Goal: Task Accomplishment & Management: Complete application form

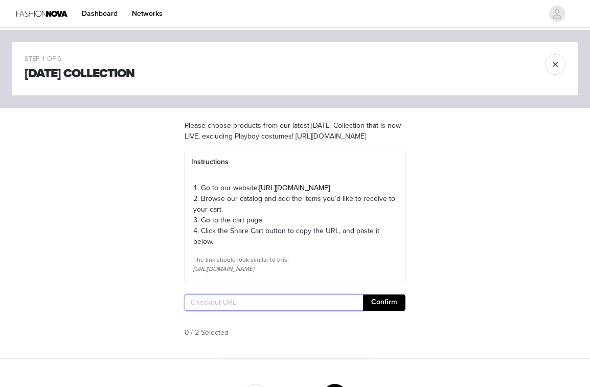
click at [222, 311] on input "text" at bounding box center [273, 302] width 178 height 16
paste input "https://www.fashionnova.com/cart"
type input "https://www.fashionnova.com/cart"
click at [382, 311] on button "Confirm" at bounding box center [384, 302] width 42 height 16
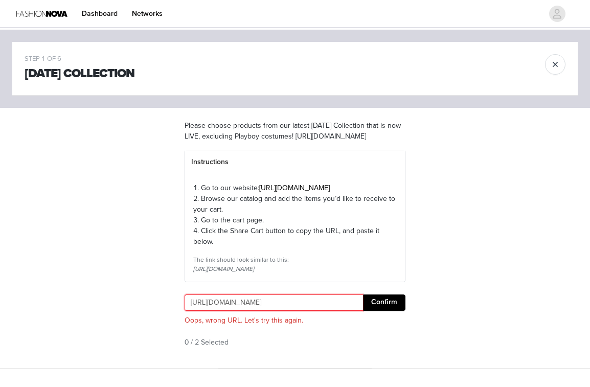
click at [243, 311] on input "https://www.fashionnova.com/cart" at bounding box center [273, 302] width 178 height 16
click at [158, 247] on div "STEP 1 OF 6 Halloween Collection Please choose products from our latest Hallowe…" at bounding box center [295, 199] width 590 height 339
click at [217, 311] on input "text" at bounding box center [273, 302] width 178 height 16
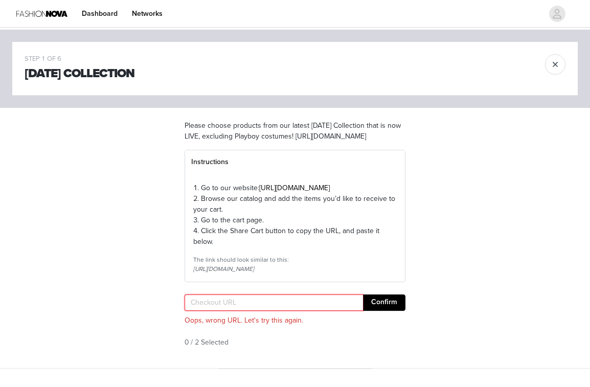
paste input "[URL][DOMAIN_NAME]"
type input "[URL][DOMAIN_NAME]"
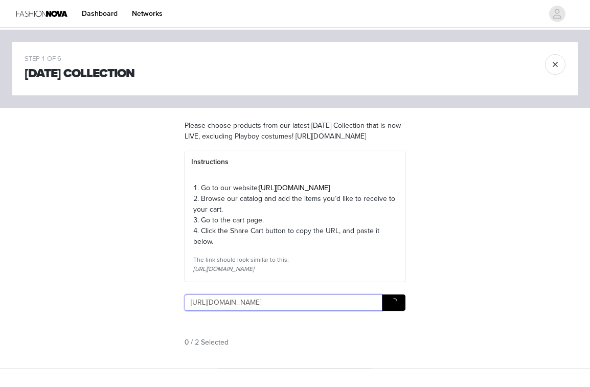
scroll to position [0, 87]
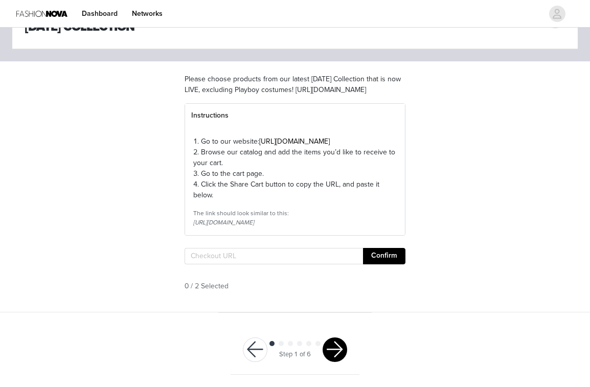
scroll to position [77, 0]
click at [256, 255] on input "text" at bounding box center [273, 256] width 178 height 16
paste input "[URL][DOMAIN_NAME]"
type input "[URL][DOMAIN_NAME]"
click at [385, 260] on button "Confirm" at bounding box center [384, 256] width 42 height 16
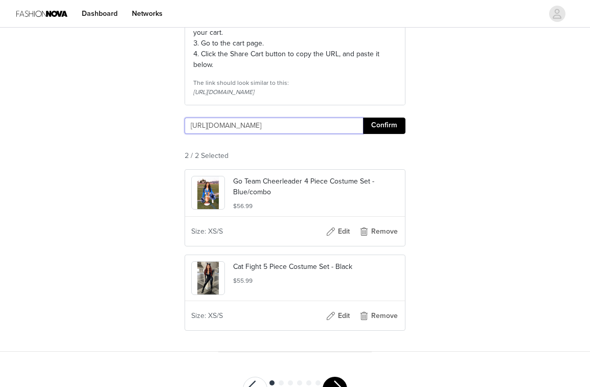
scroll to position [246, 0]
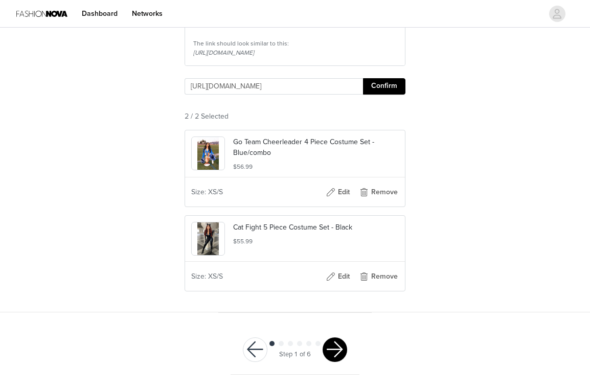
click at [338, 349] on button "button" at bounding box center [334, 349] width 25 height 25
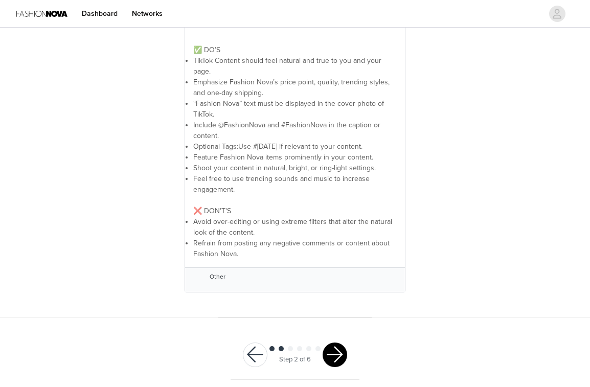
scroll to position [267, 0]
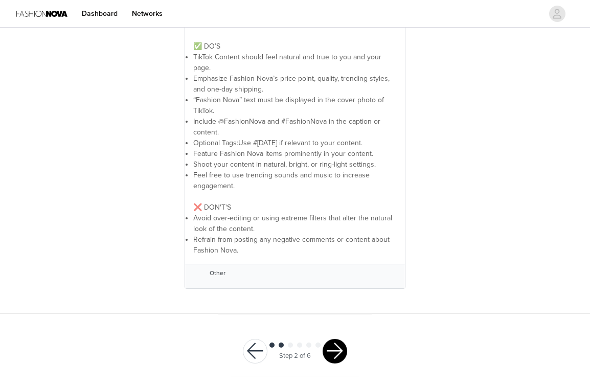
click at [338, 351] on button "button" at bounding box center [334, 351] width 25 height 25
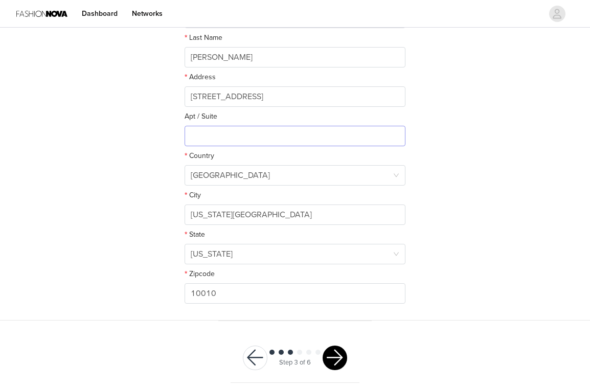
scroll to position [246, 0]
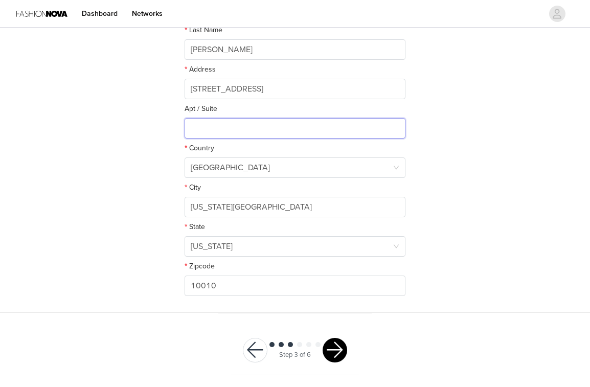
click at [313, 131] on input "text" at bounding box center [294, 128] width 221 height 20
type input "816"
click at [513, 141] on div "STEP 3 OF 6 Shipping Information This is where we will send your products. Plea…" at bounding box center [295, 48] width 590 height 529
click at [335, 341] on button "button" at bounding box center [334, 350] width 25 height 25
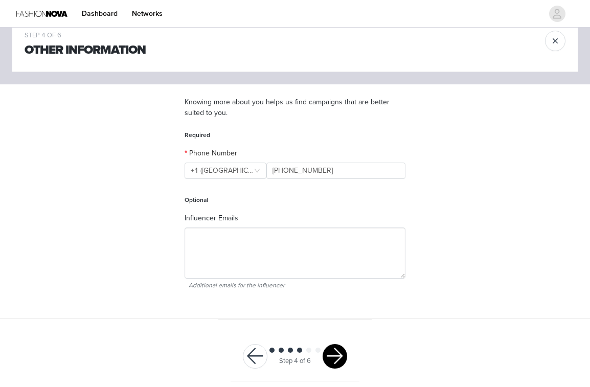
scroll to position [30, 0]
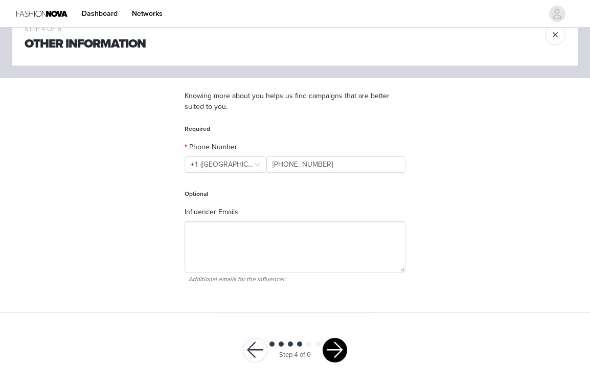
click at [334, 343] on button "button" at bounding box center [334, 350] width 25 height 25
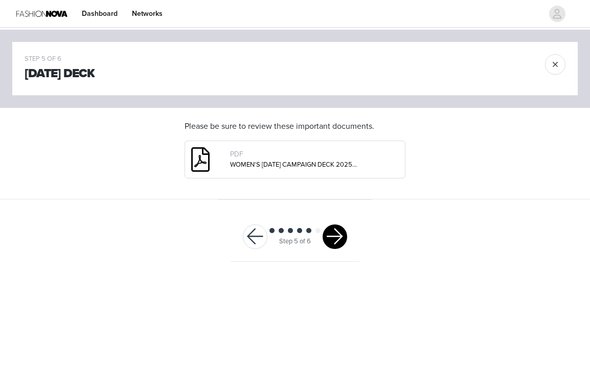
click at [338, 241] on button "button" at bounding box center [334, 236] width 25 height 25
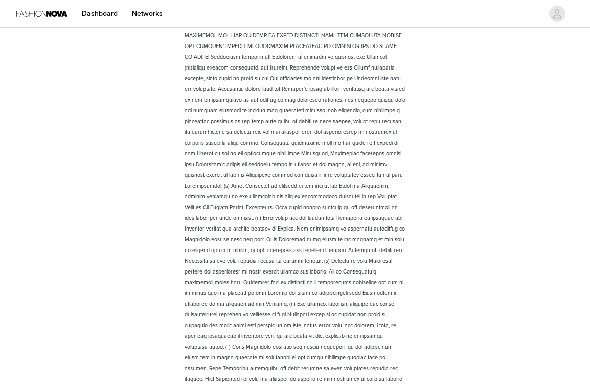
scroll to position [1401, 0]
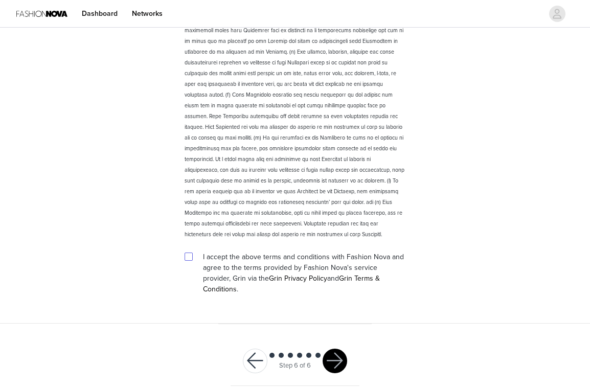
click at [190, 254] on input "checkbox" at bounding box center [187, 255] width 7 height 7
checkbox input "true"
click at [332, 348] on button "button" at bounding box center [334, 360] width 25 height 25
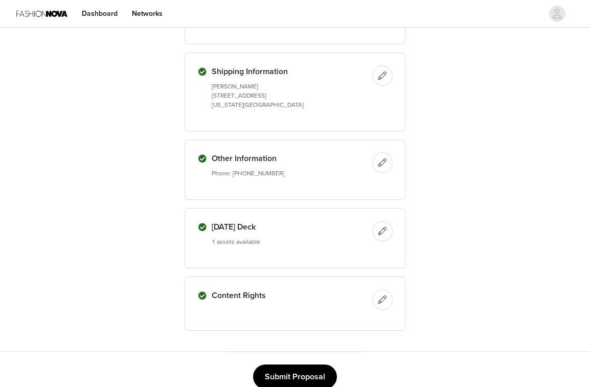
scroll to position [429, 0]
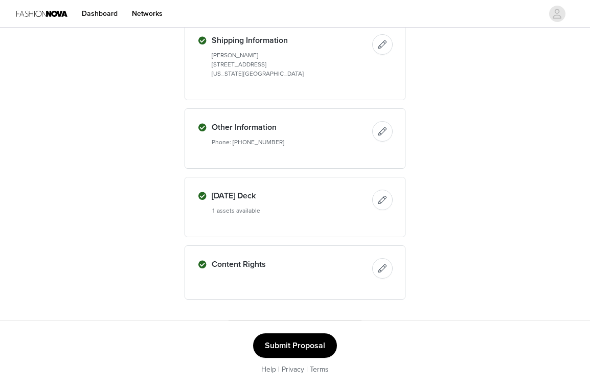
click at [302, 346] on button "Submit Proposal" at bounding box center [295, 345] width 84 height 25
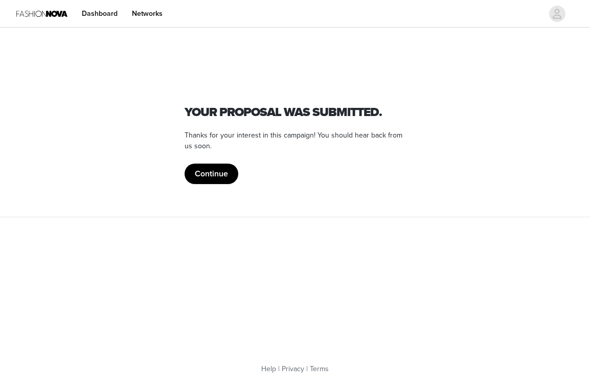
click at [218, 167] on button "Continue" at bounding box center [211, 173] width 54 height 20
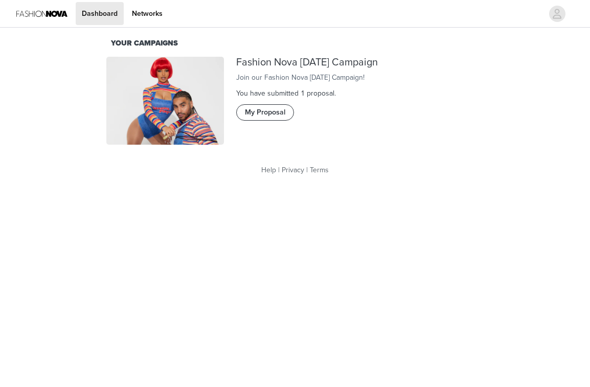
click at [260, 121] on button "My Proposal" at bounding box center [265, 112] width 58 height 16
